Goal: Task Accomplishment & Management: Manage account settings

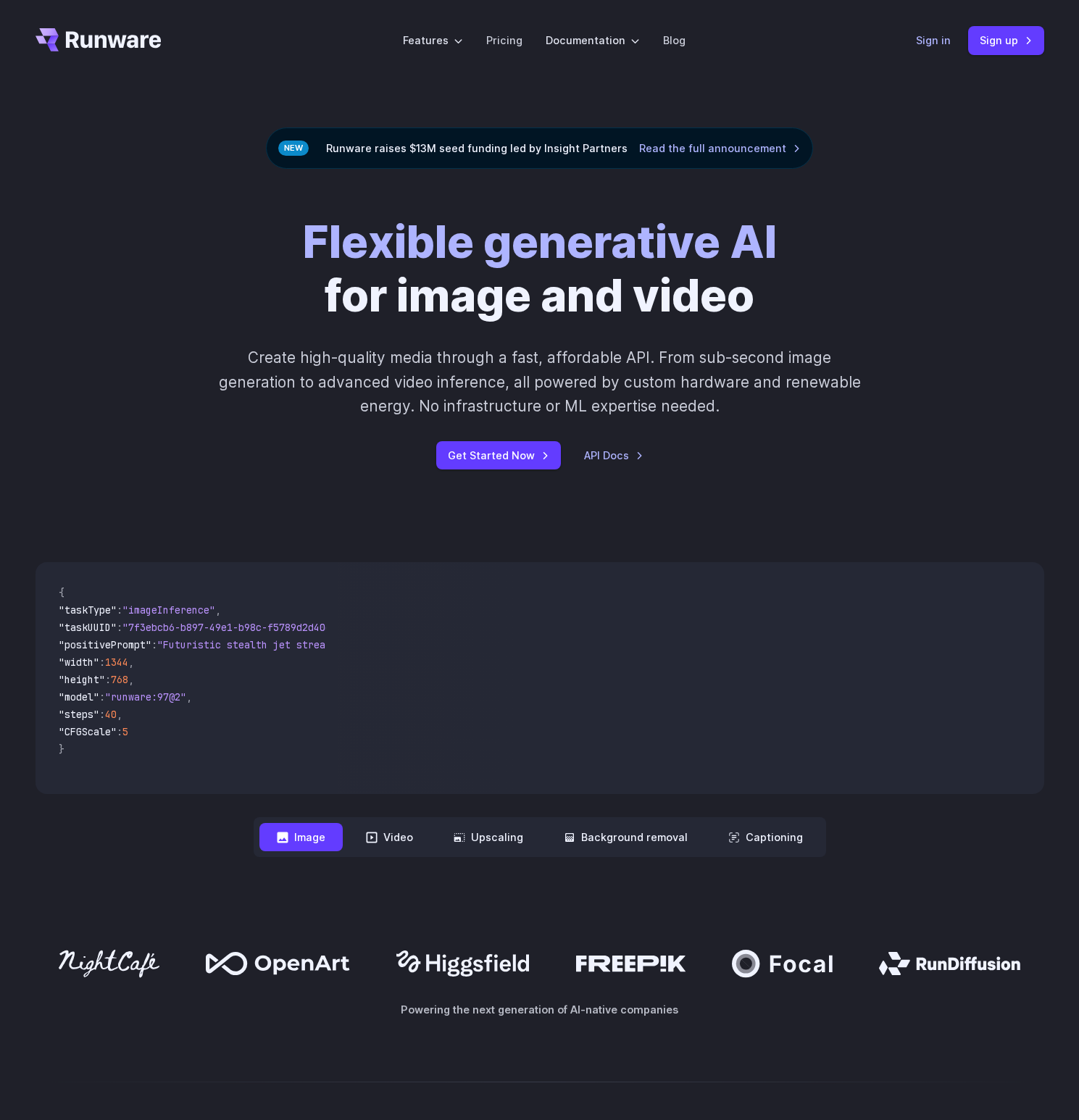
click at [935, 43] on link "Sign in" at bounding box center [934, 40] width 35 height 17
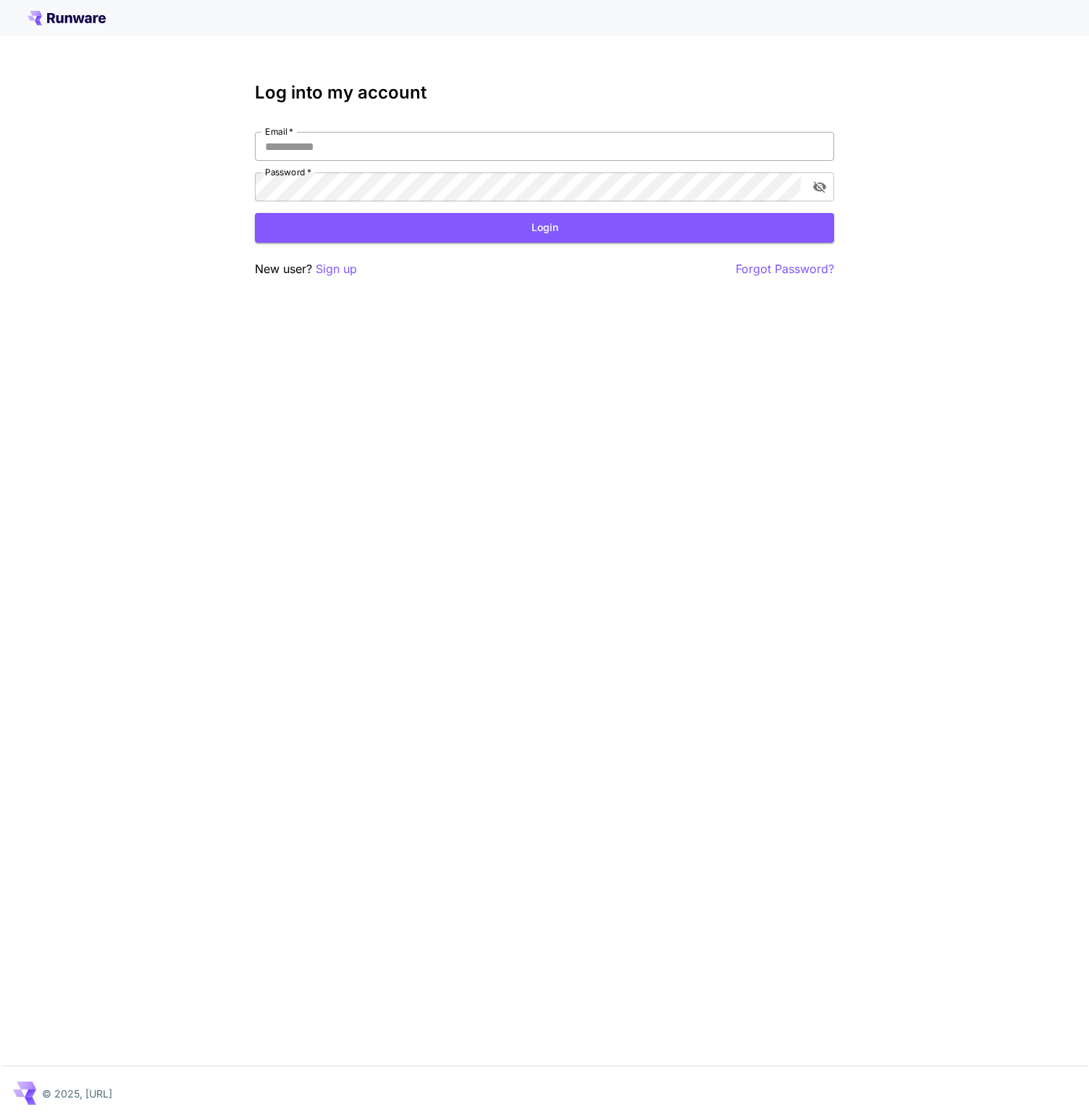
click at [377, 154] on input "Email   *" at bounding box center [544, 146] width 579 height 29
type input "**********"
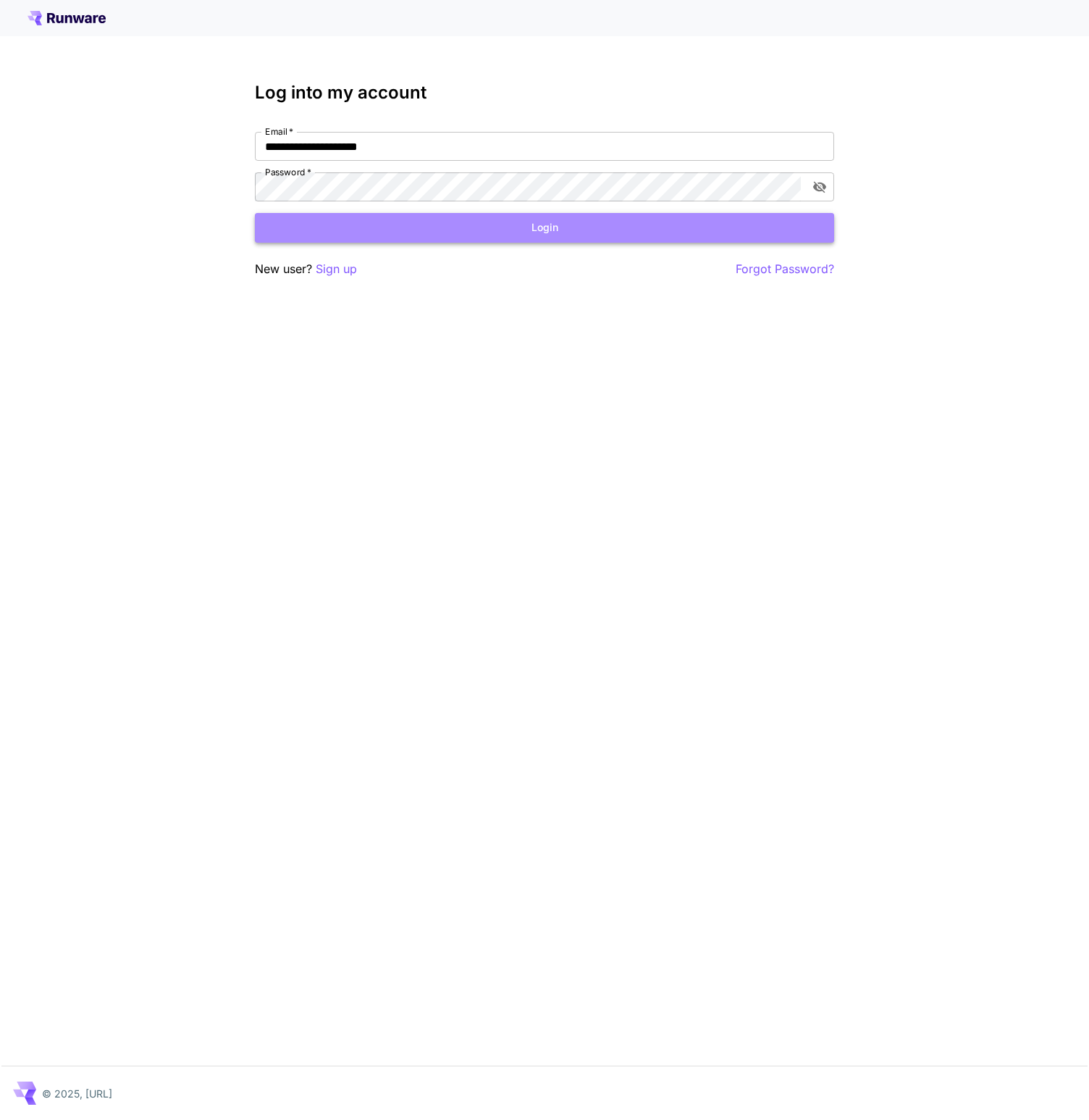
click at [404, 225] on button "Login" at bounding box center [544, 228] width 579 height 30
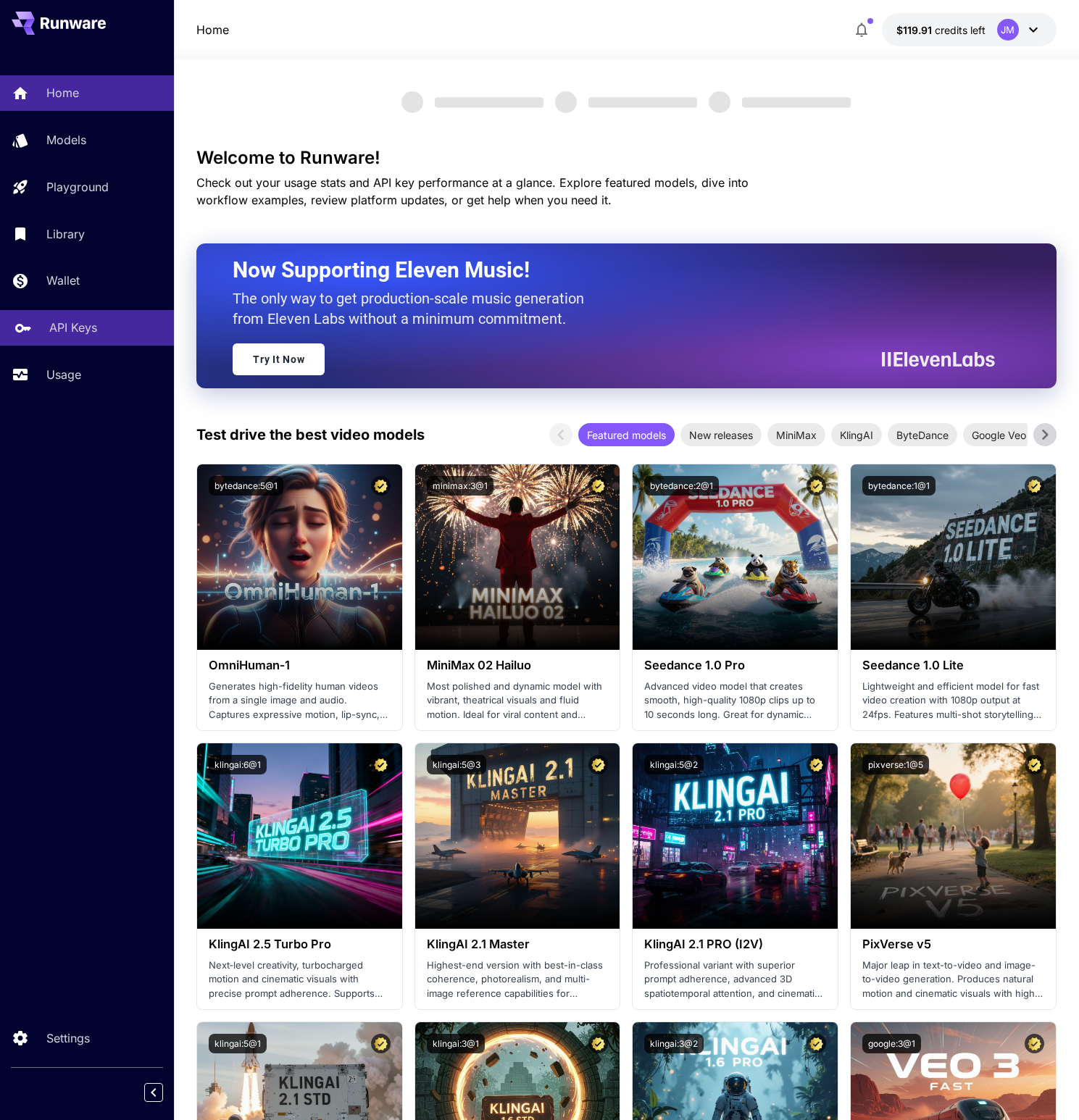
click at [86, 329] on p "API Keys" at bounding box center [73, 327] width 48 height 17
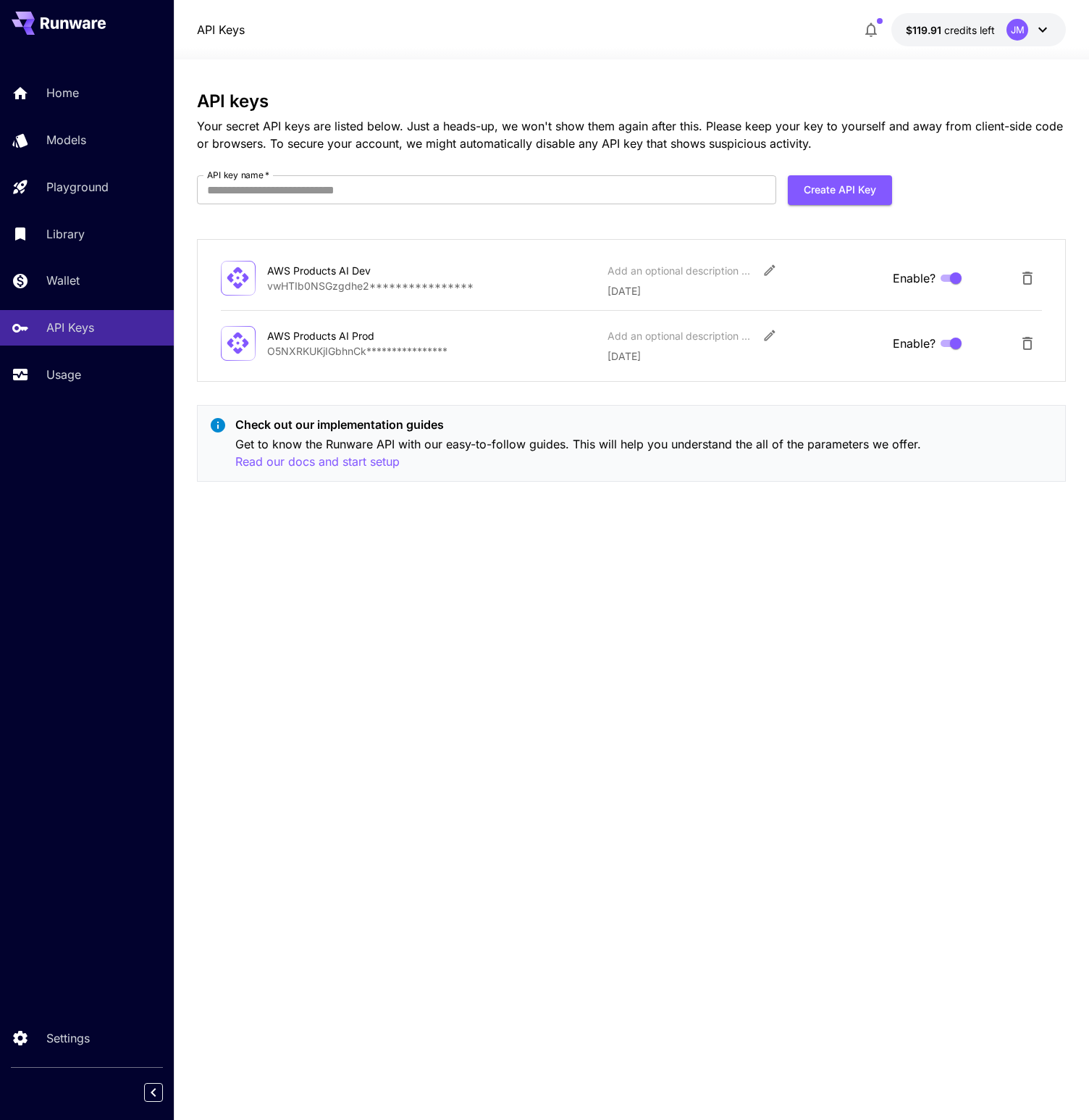
click at [966, 35] on span "credits left" at bounding box center [969, 30] width 50 height 12
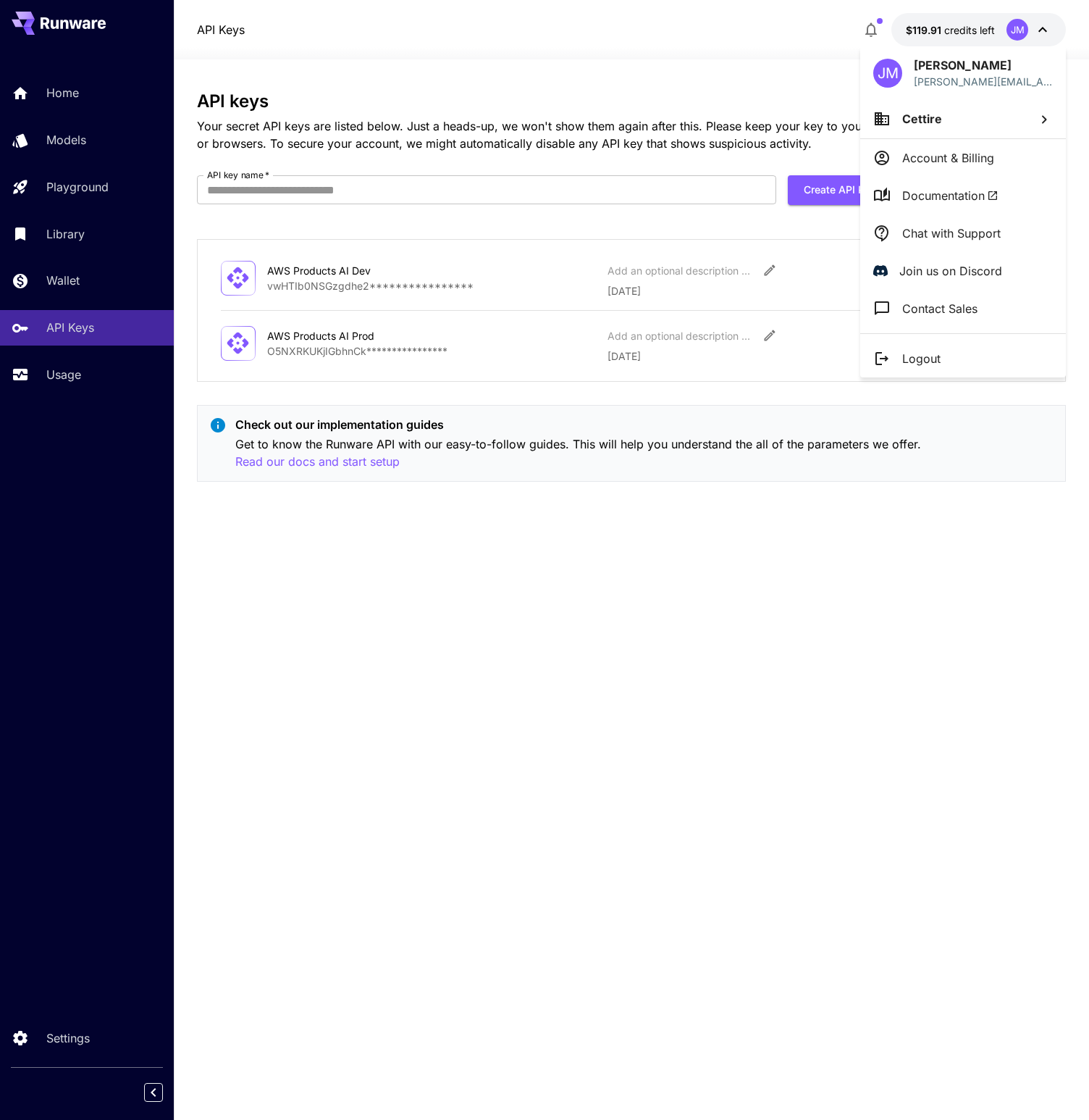
click at [916, 116] on span "Cettire" at bounding box center [922, 119] width 40 height 15
click at [952, 157] on div at bounding box center [544, 560] width 1089 height 1120
click at [929, 154] on p "Account & Billing" at bounding box center [948, 158] width 92 height 17
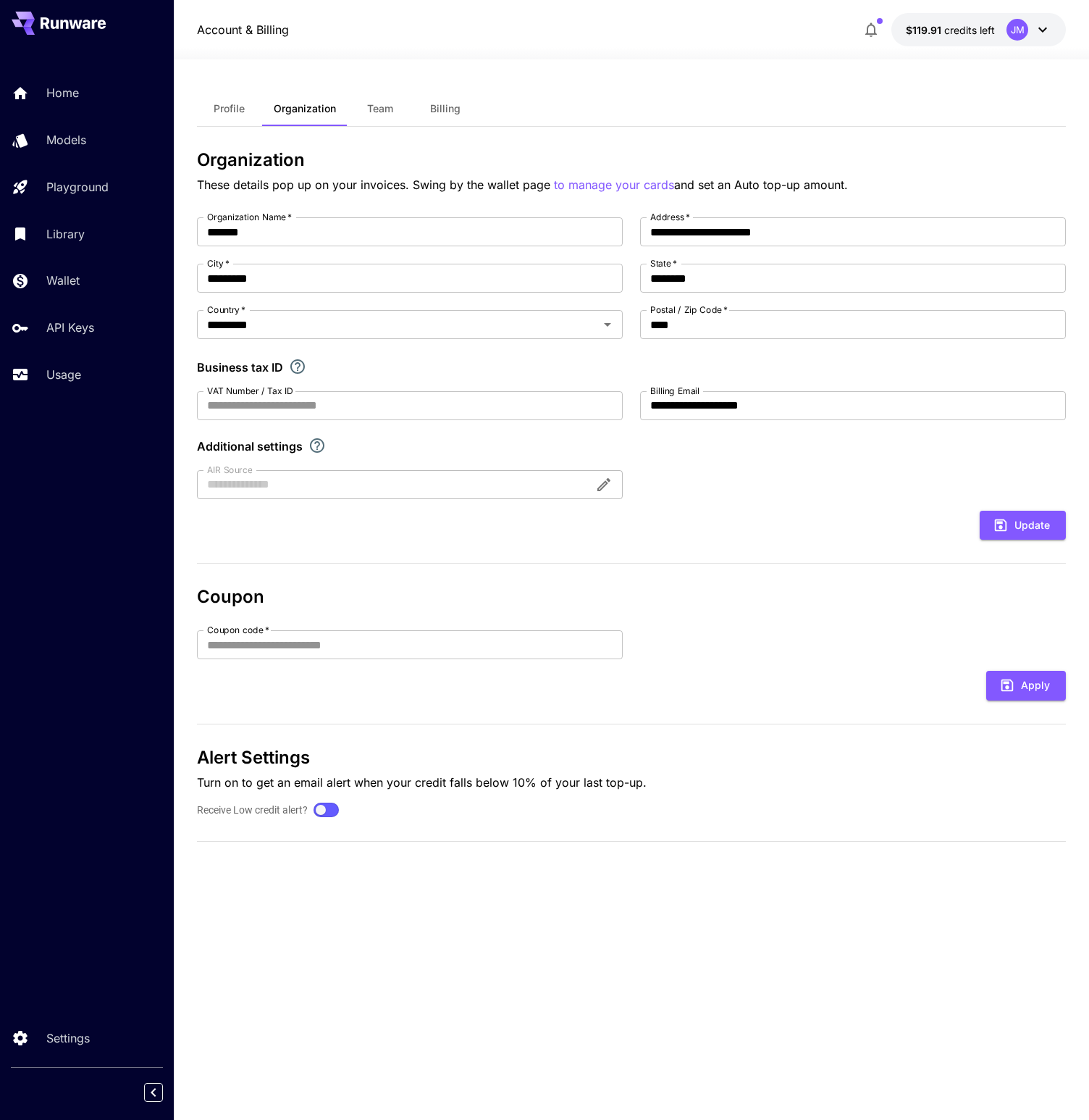
click at [374, 102] on span "Team" at bounding box center [380, 109] width 26 height 13
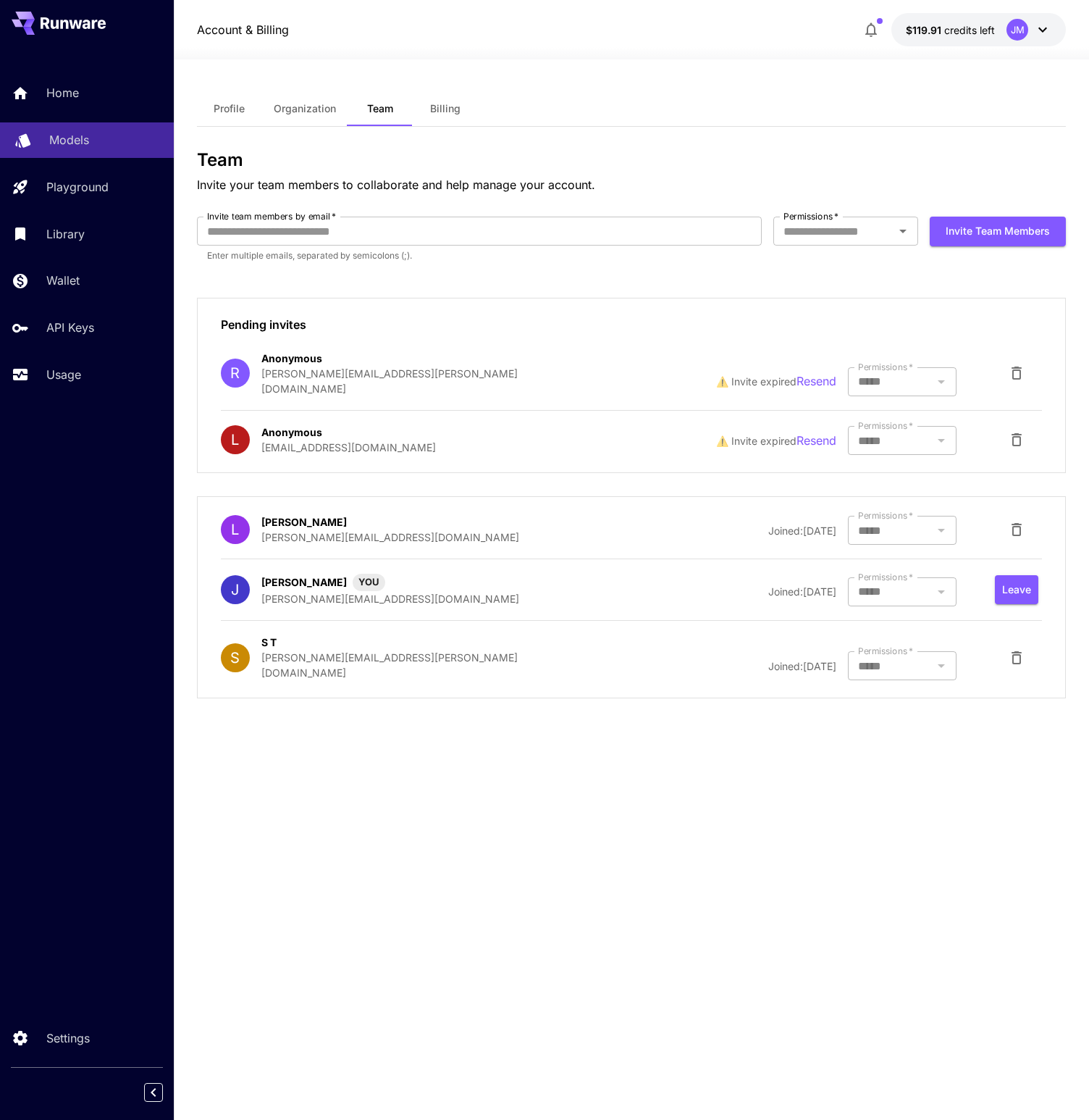
click at [75, 139] on p "Models" at bounding box center [69, 139] width 40 height 17
